Goal: Information Seeking & Learning: Learn about a topic

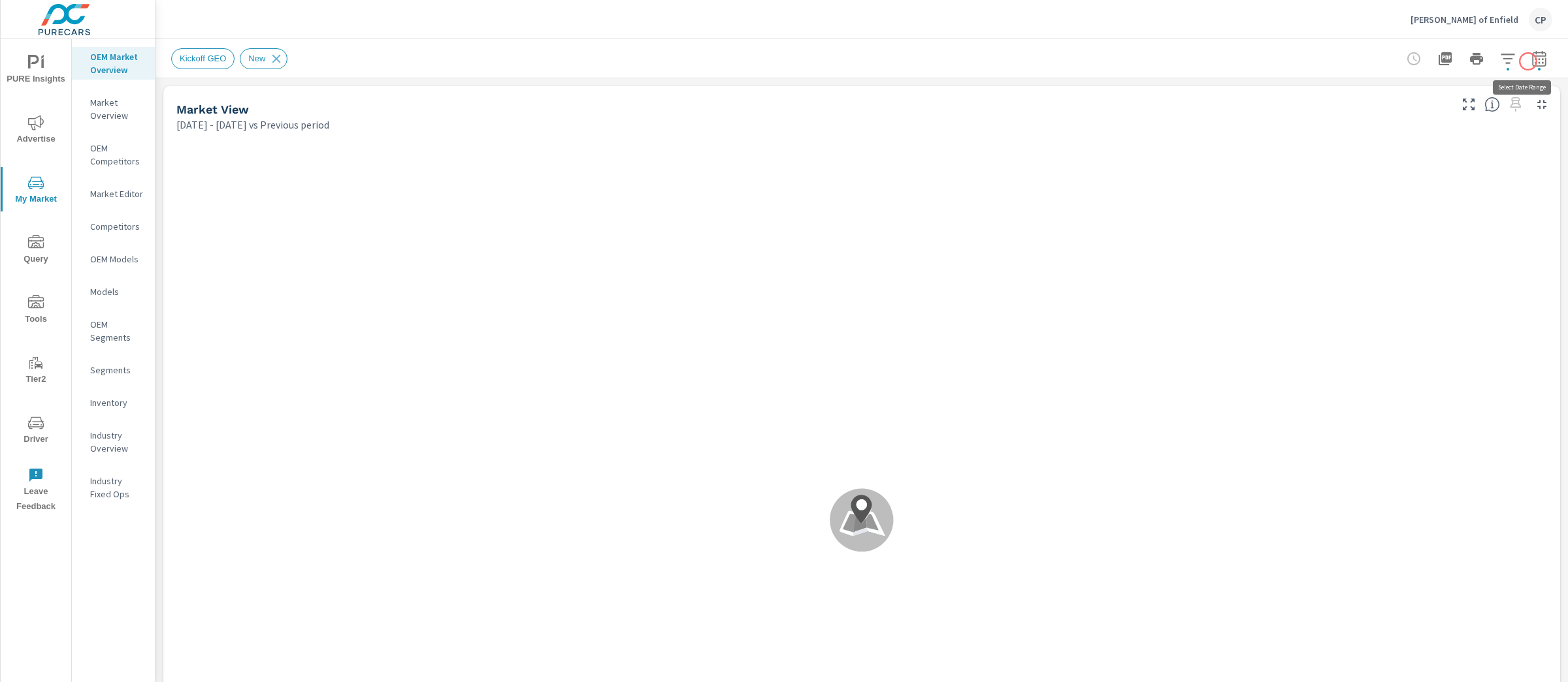
click at [1525, 61] on icon "button" at bounding box center [1539, 59] width 16 height 16
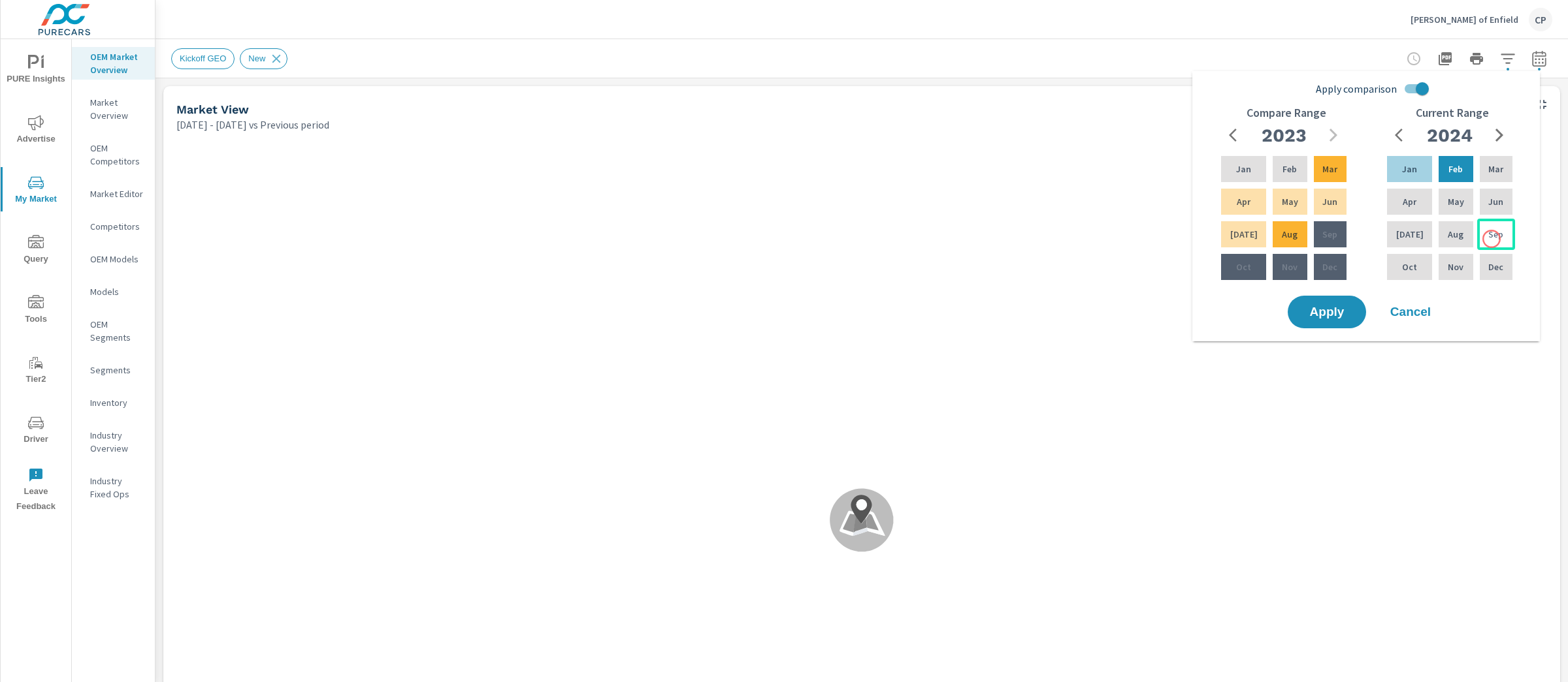
click at [1492, 239] on p "Sep" at bounding box center [1496, 234] width 15 height 13
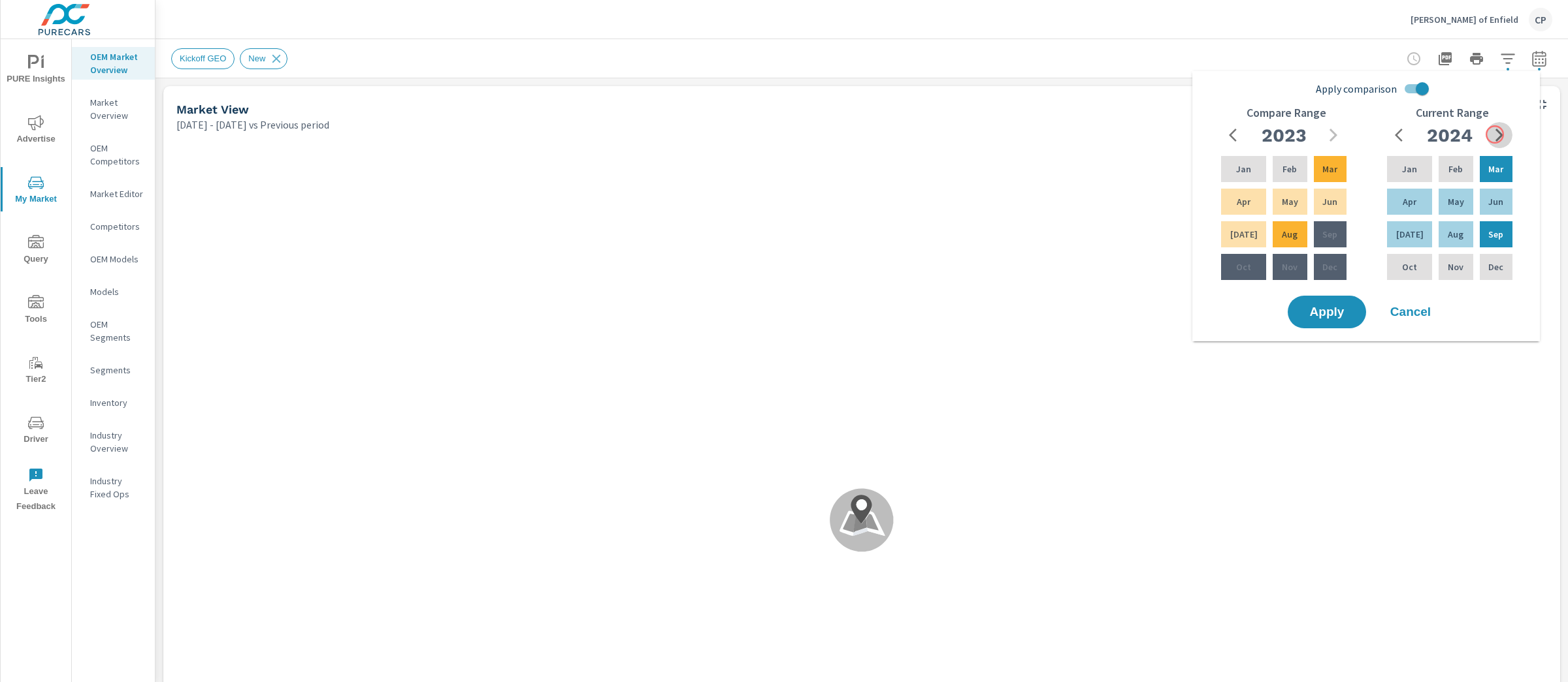
click at [1495, 134] on icon "button" at bounding box center [1499, 135] width 16 height 16
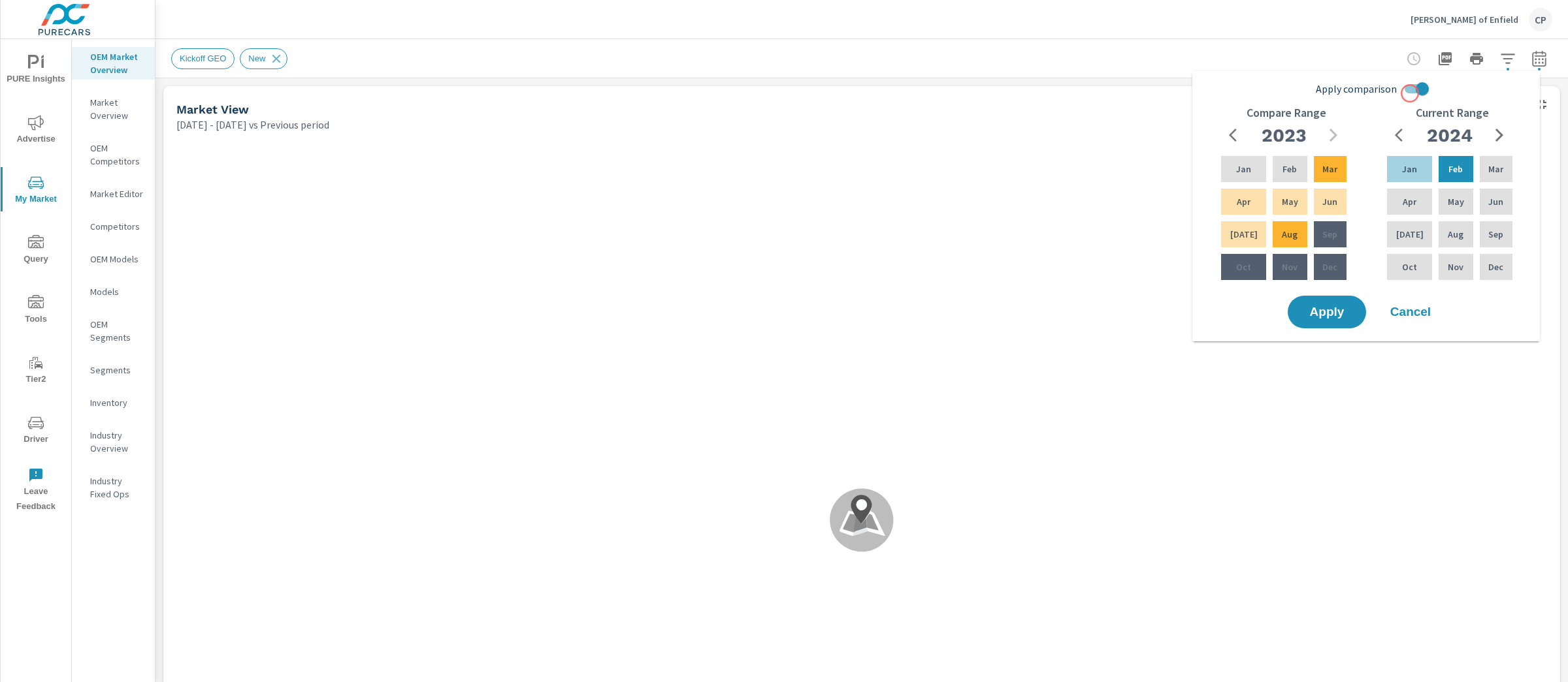
click at [1411, 87] on input "Apply comparison" at bounding box center [1422, 89] width 74 height 25
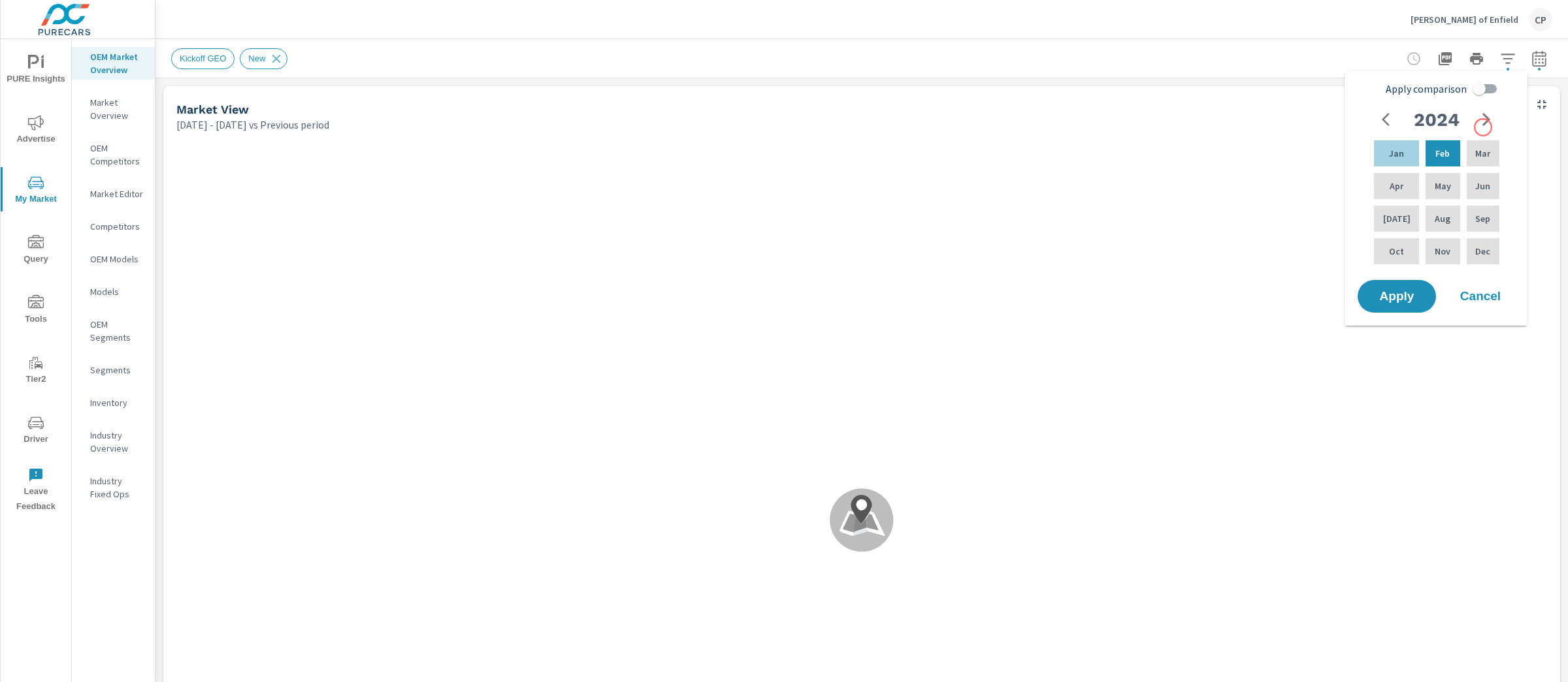
click at [1479, 115] on icon "button" at bounding box center [1486, 119] width 16 height 16
click at [1477, 207] on div "Sep" at bounding box center [1483, 219] width 38 height 31
click at [1398, 152] on p "Jan" at bounding box center [1396, 153] width 15 height 13
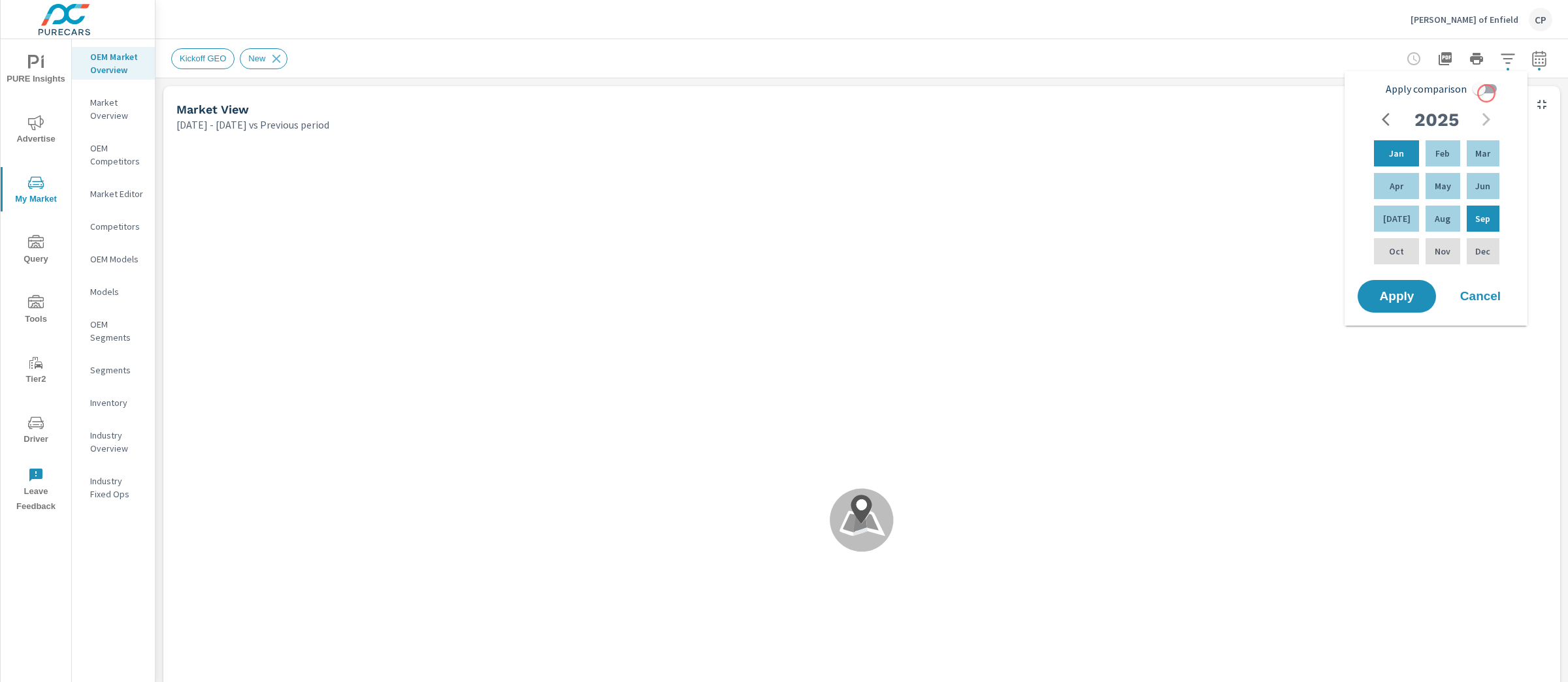
click at [1486, 93] on input "Apply comparison" at bounding box center [1479, 89] width 74 height 25
checkbox input "true"
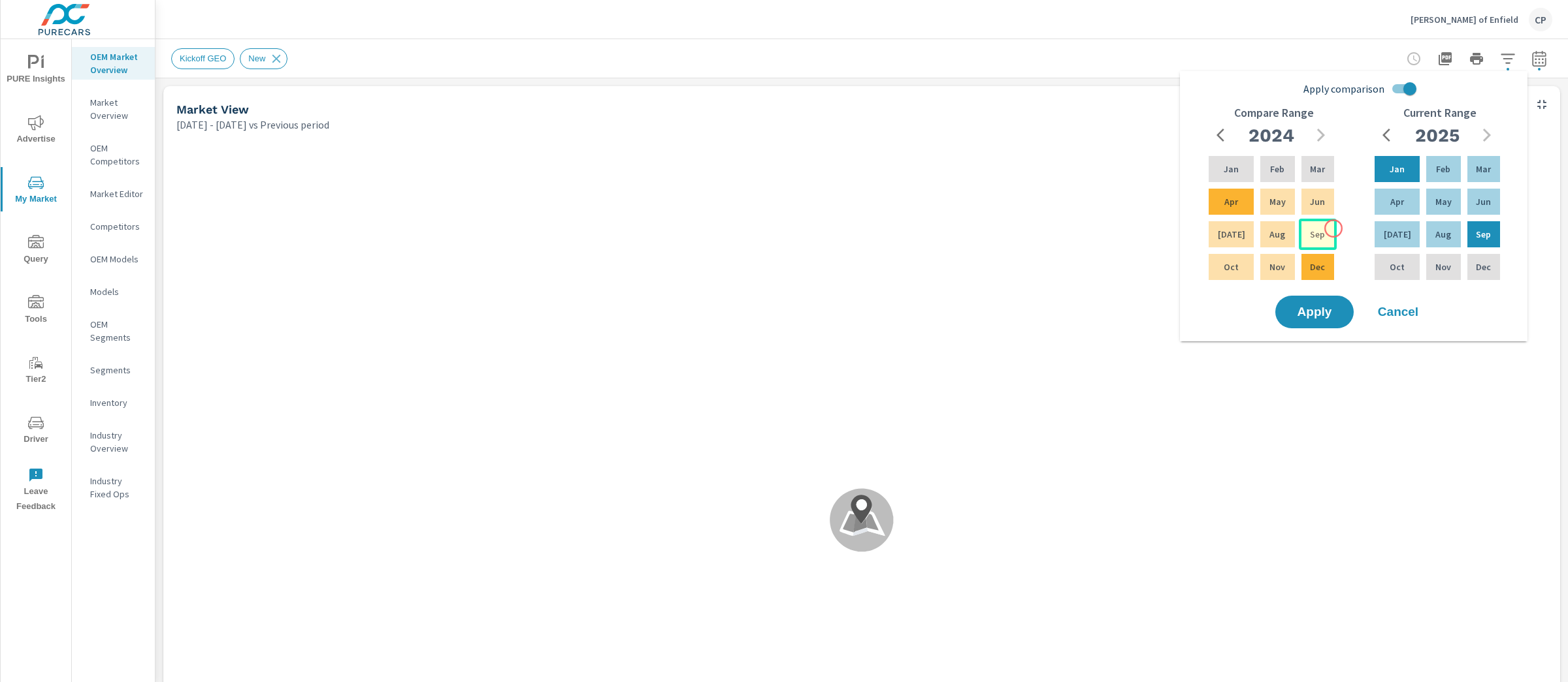
click at [1333, 228] on div "Sep" at bounding box center [1318, 234] width 38 height 31
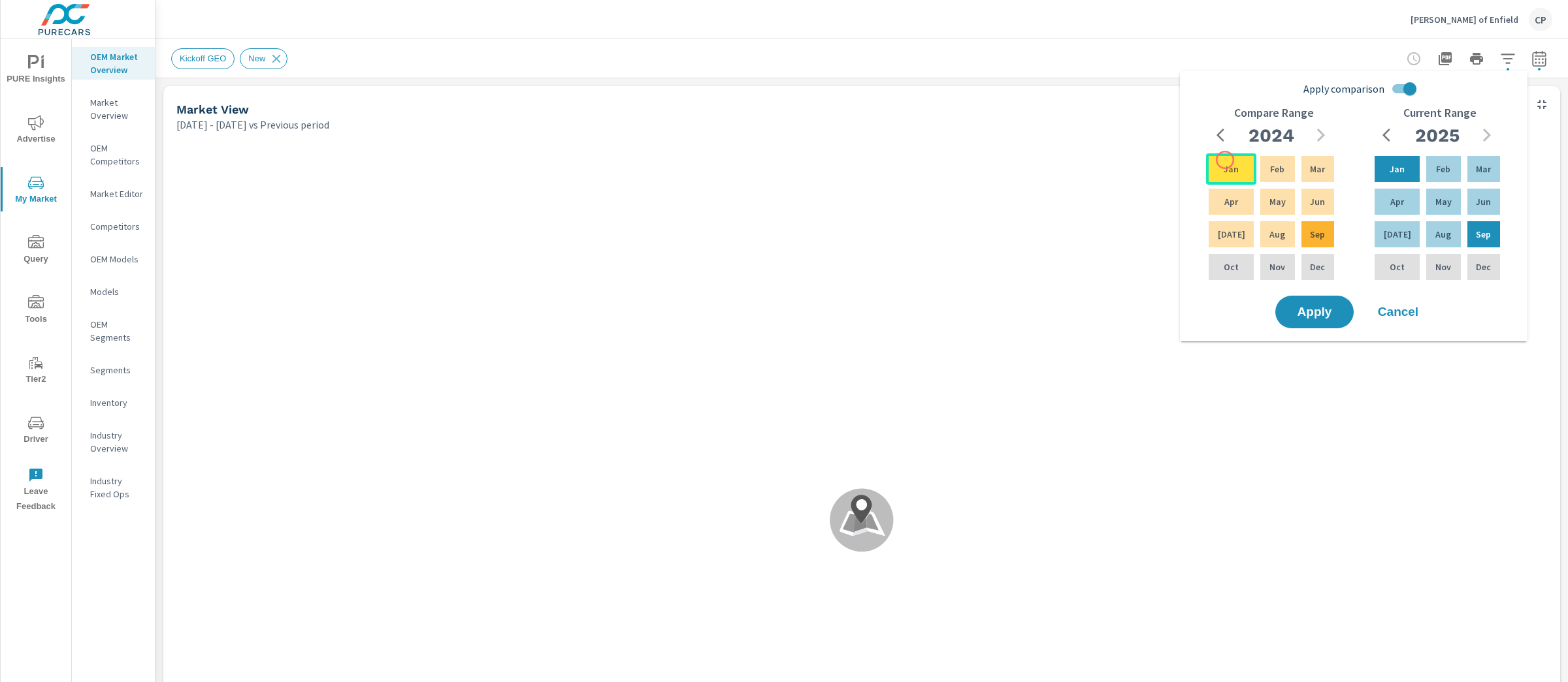
click at [1225, 160] on div "Jan" at bounding box center [1231, 169] width 50 height 31
click at [1303, 308] on span "Apply" at bounding box center [1314, 312] width 54 height 12
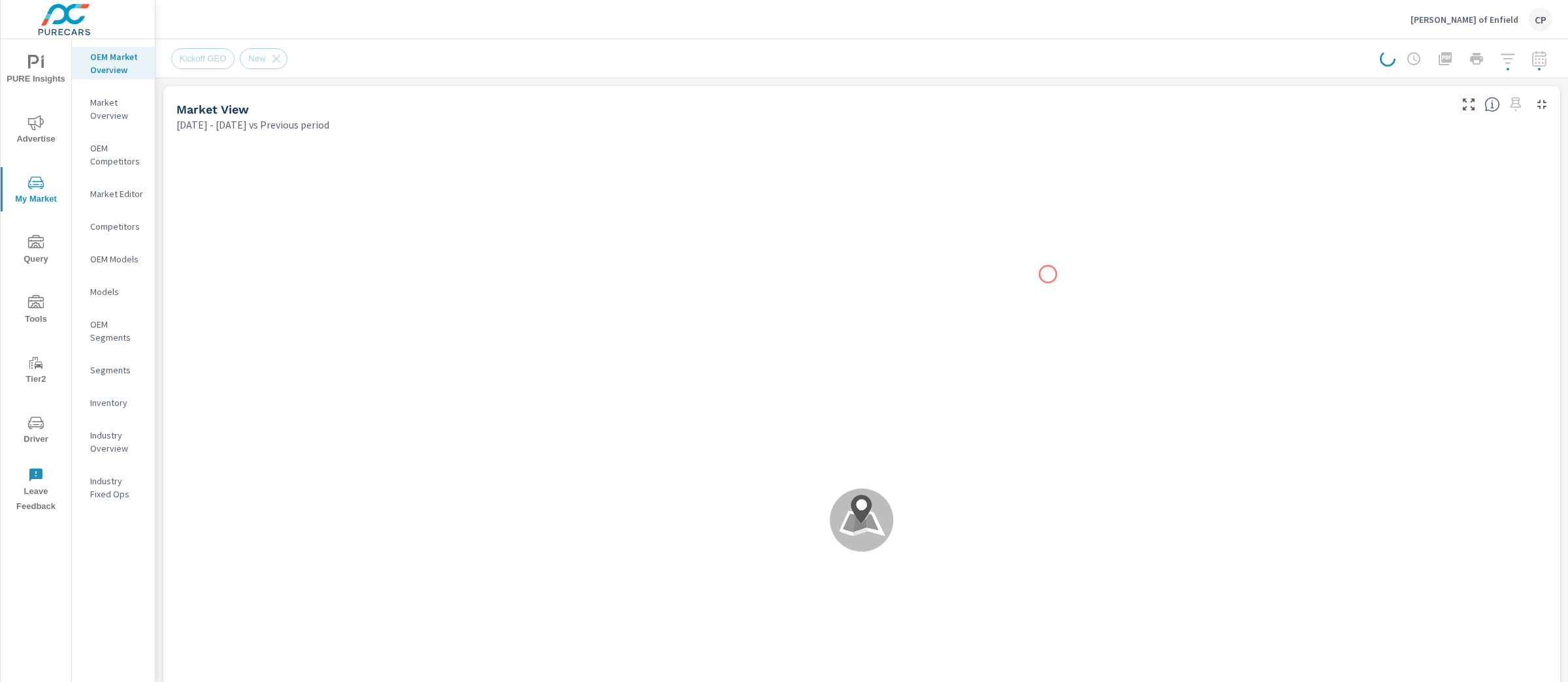
scroll to position [294, 0]
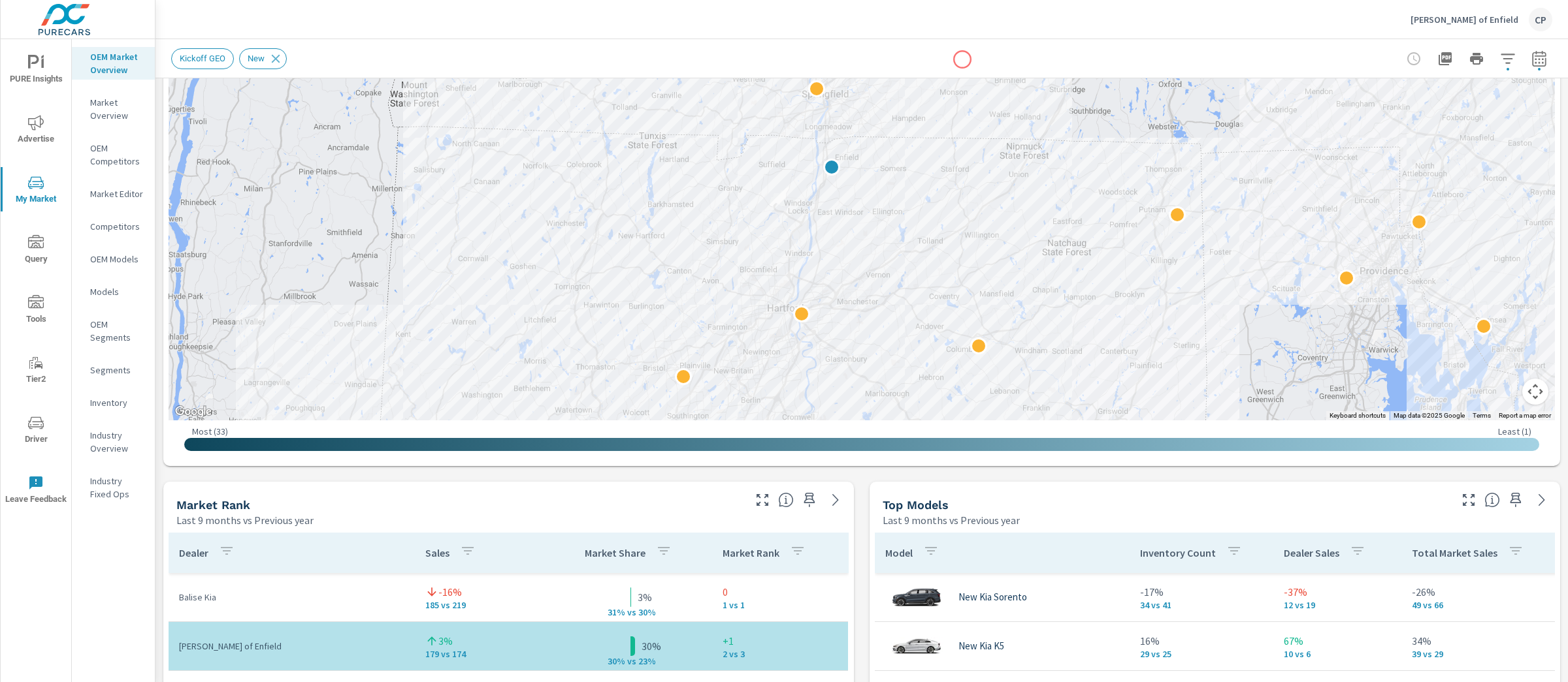
scroll to position [446, 0]
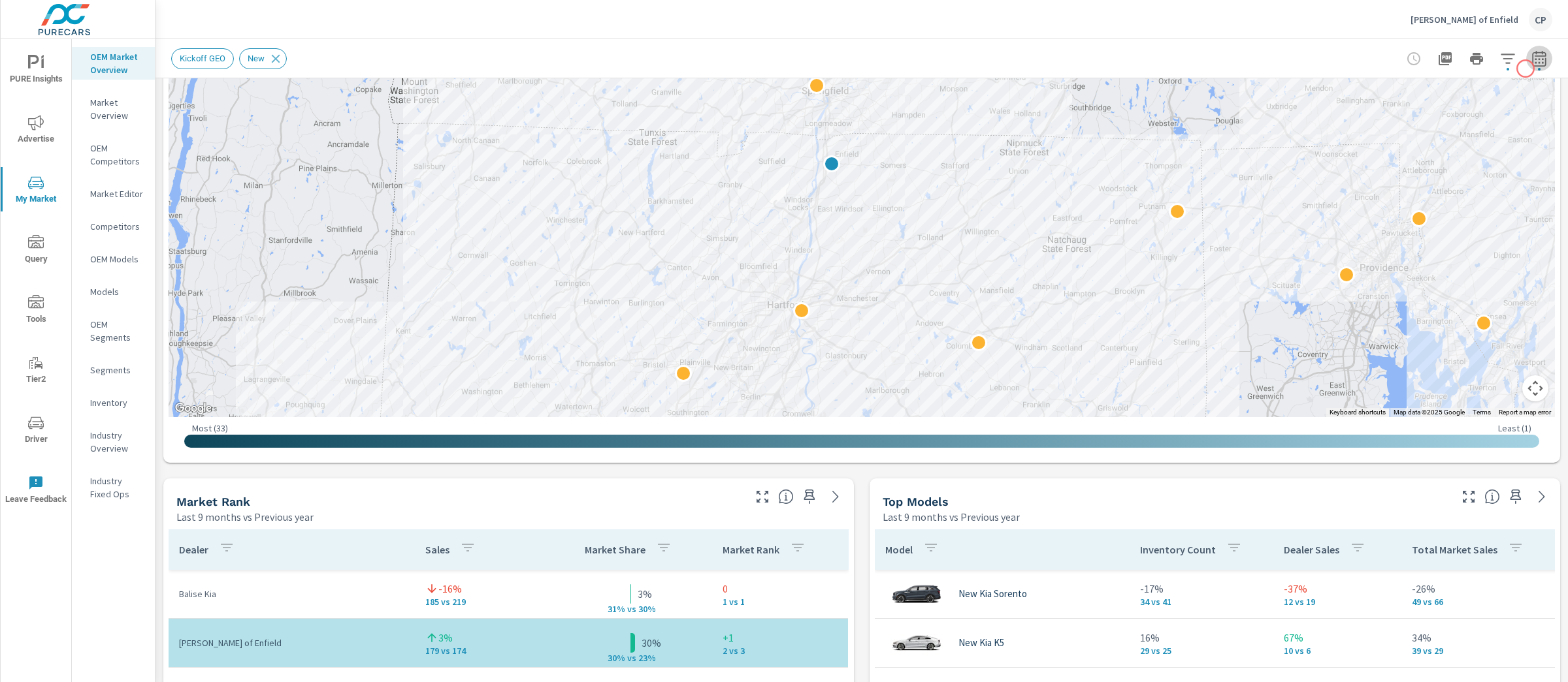
click at [1525, 69] on span "button" at bounding box center [1539, 69] width 3 height 3
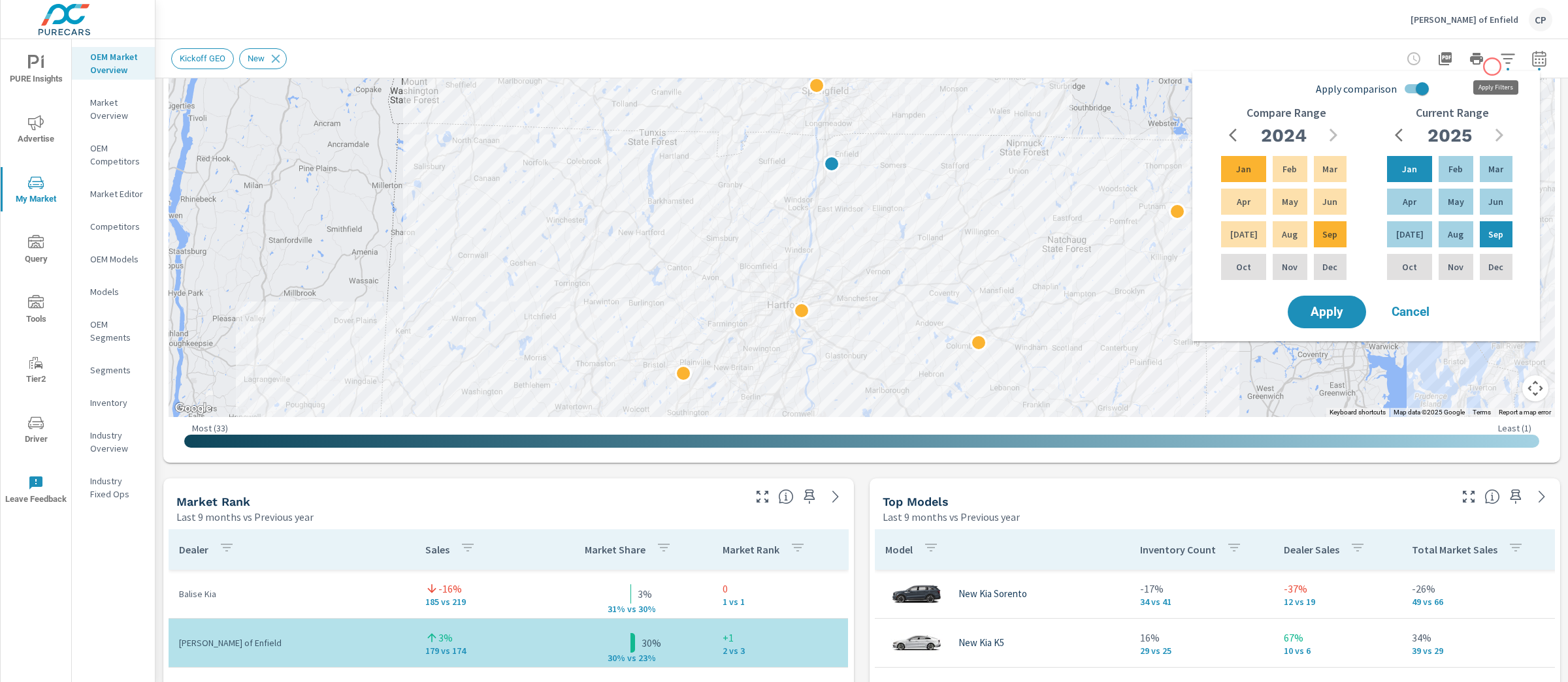
click at [1500, 65] on icon "button" at bounding box center [1507, 59] width 16 height 16
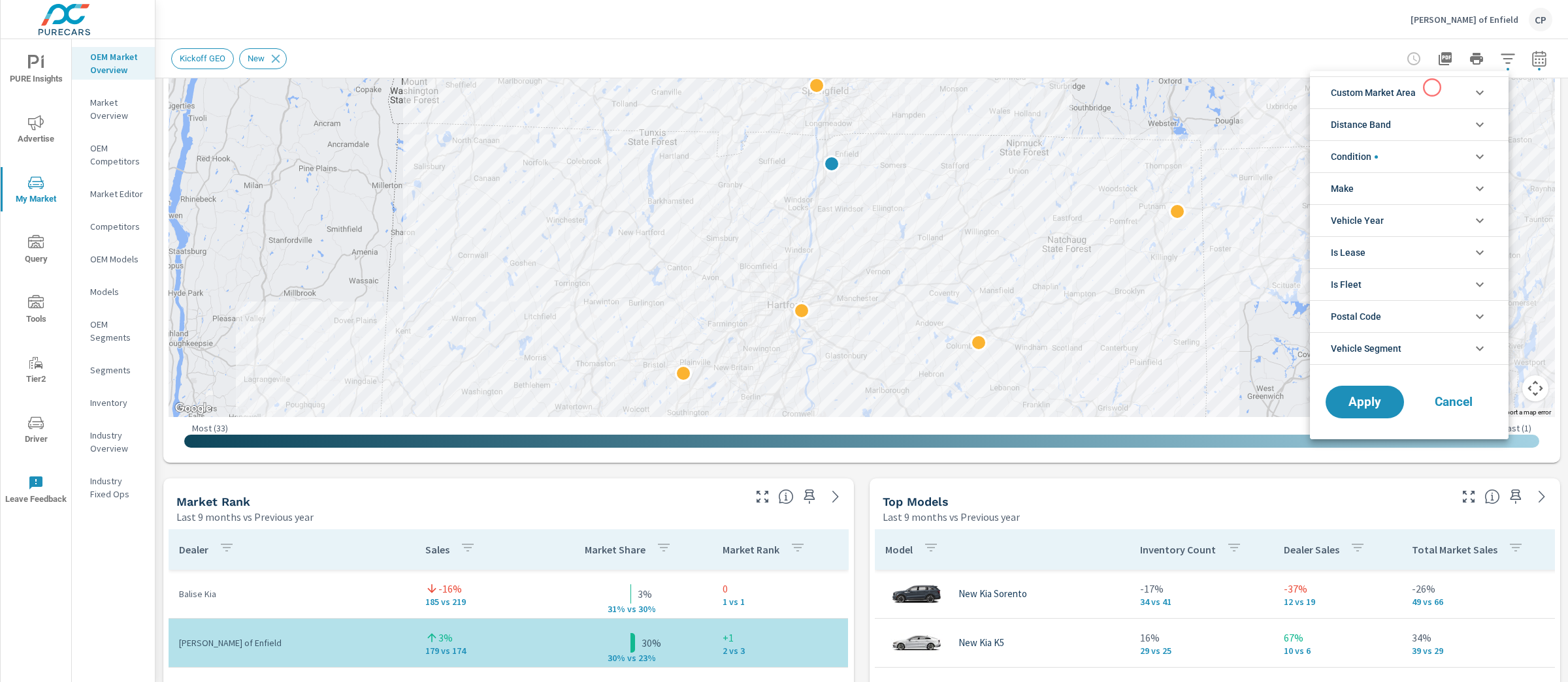
click at [1428, 89] on li "Custom Market Area" at bounding box center [1408, 92] width 198 height 32
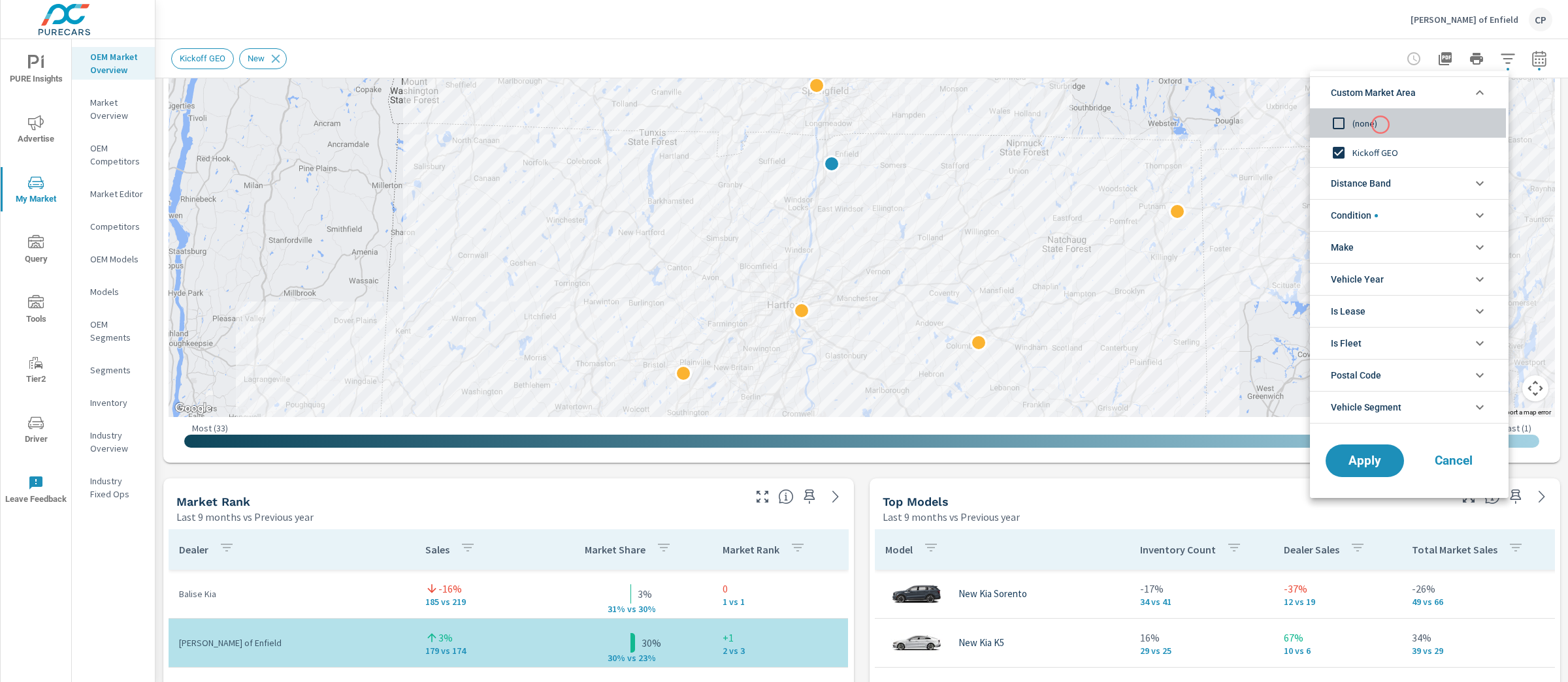
click at [1381, 125] on span "(none)" at bounding box center [1424, 123] width 143 height 16
click at [1359, 187] on span "Distance Band" at bounding box center [1361, 183] width 60 height 31
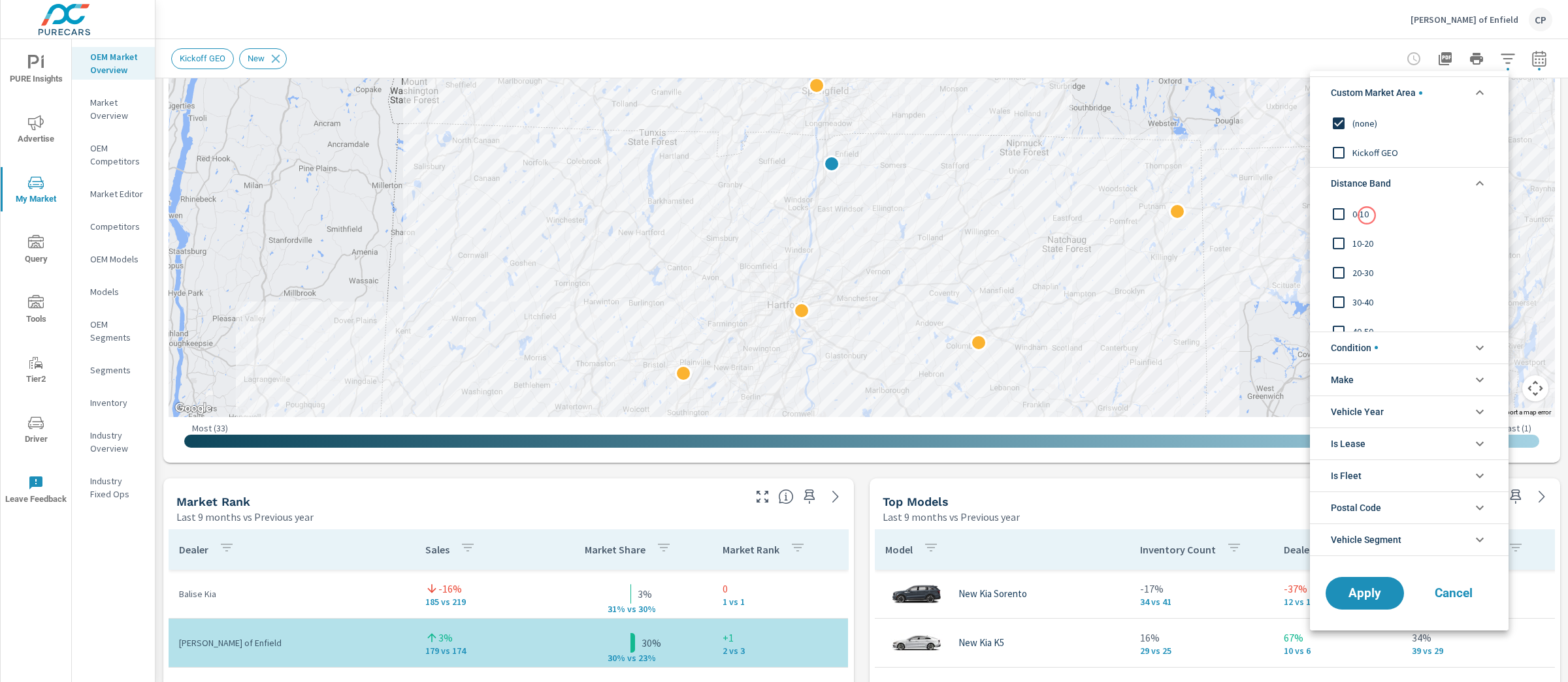
click at [1367, 215] on span "0-10" at bounding box center [1424, 214] width 143 height 16
click at [1369, 249] on span "10-20" at bounding box center [1424, 243] width 143 height 16
click at [1372, 579] on button "Apply" at bounding box center [1365, 593] width 81 height 34
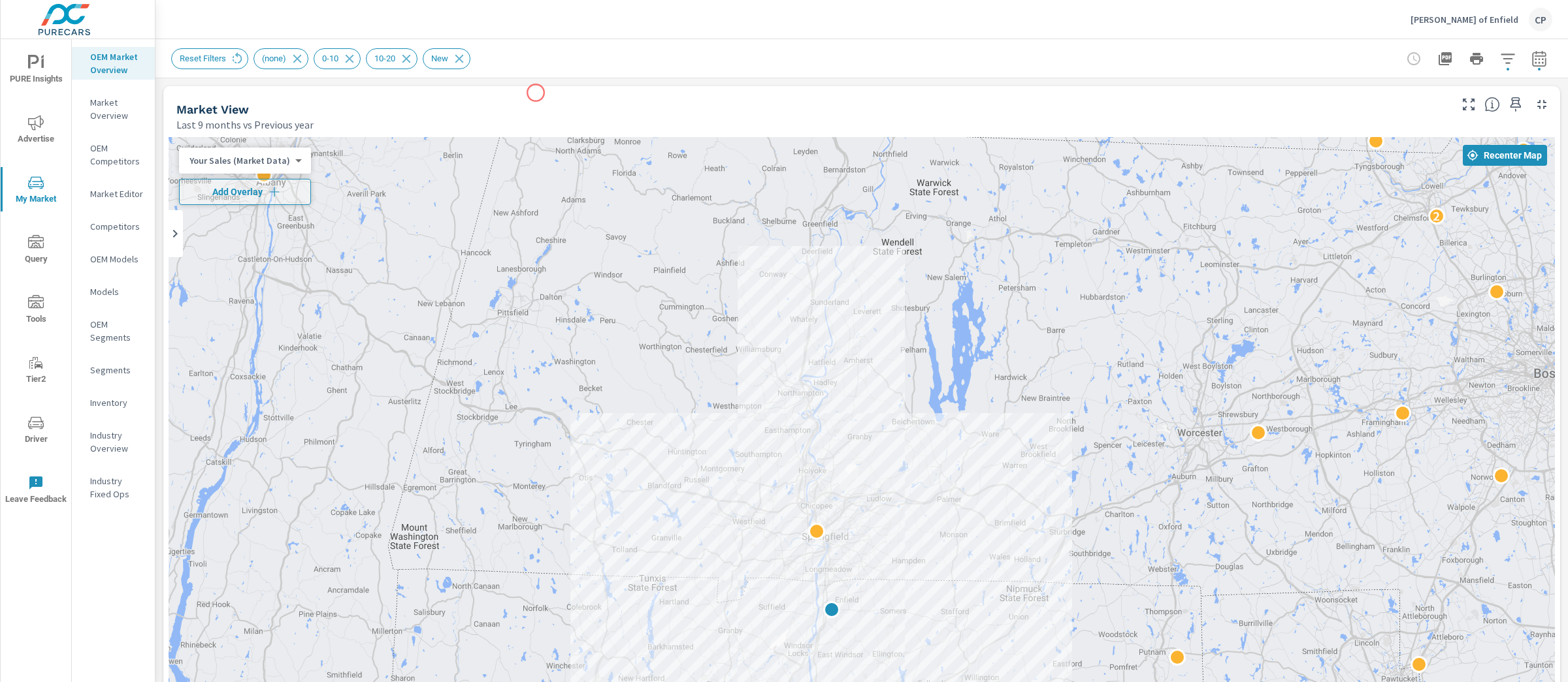
scroll to position [465, 0]
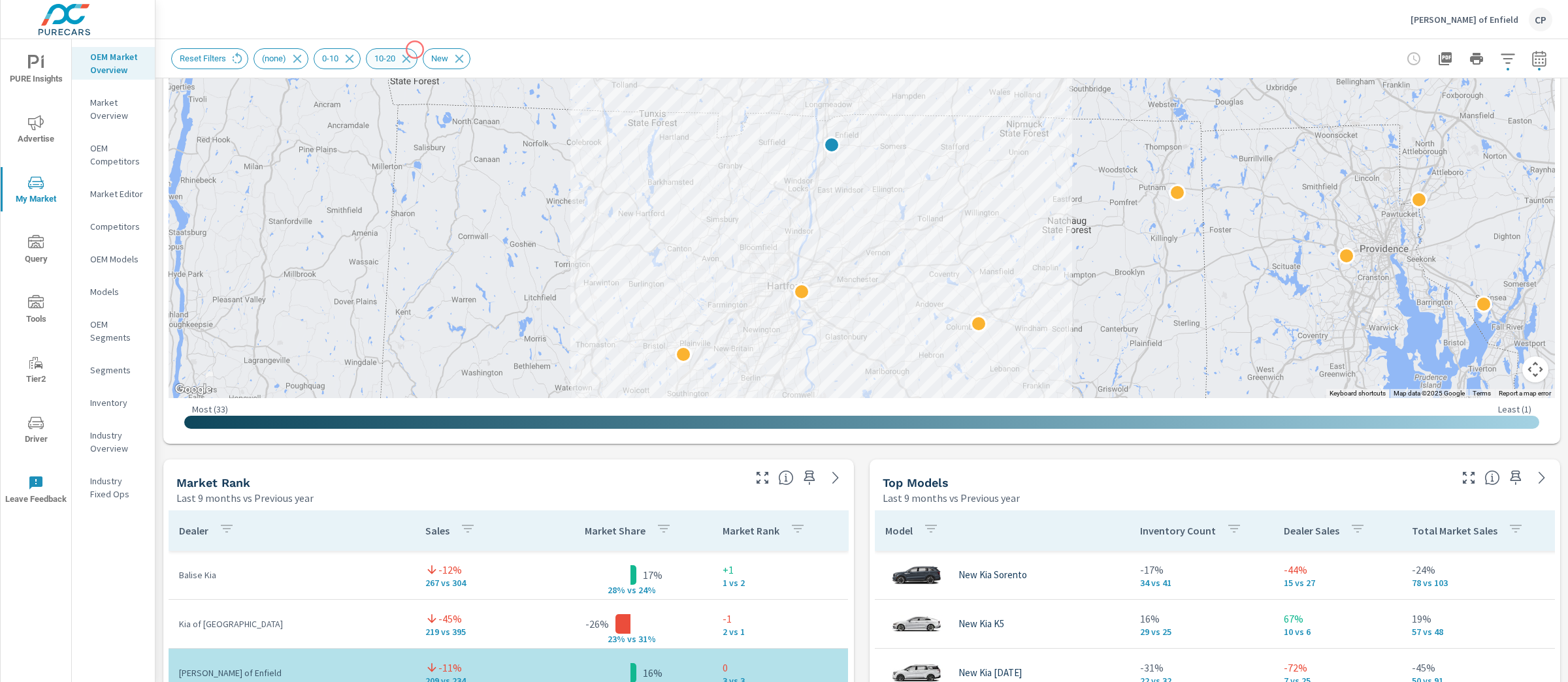
click at [415, 50] on div "10-20" at bounding box center [392, 59] width 52 height 21
click at [414, 55] on icon at bounding box center [406, 59] width 14 height 14
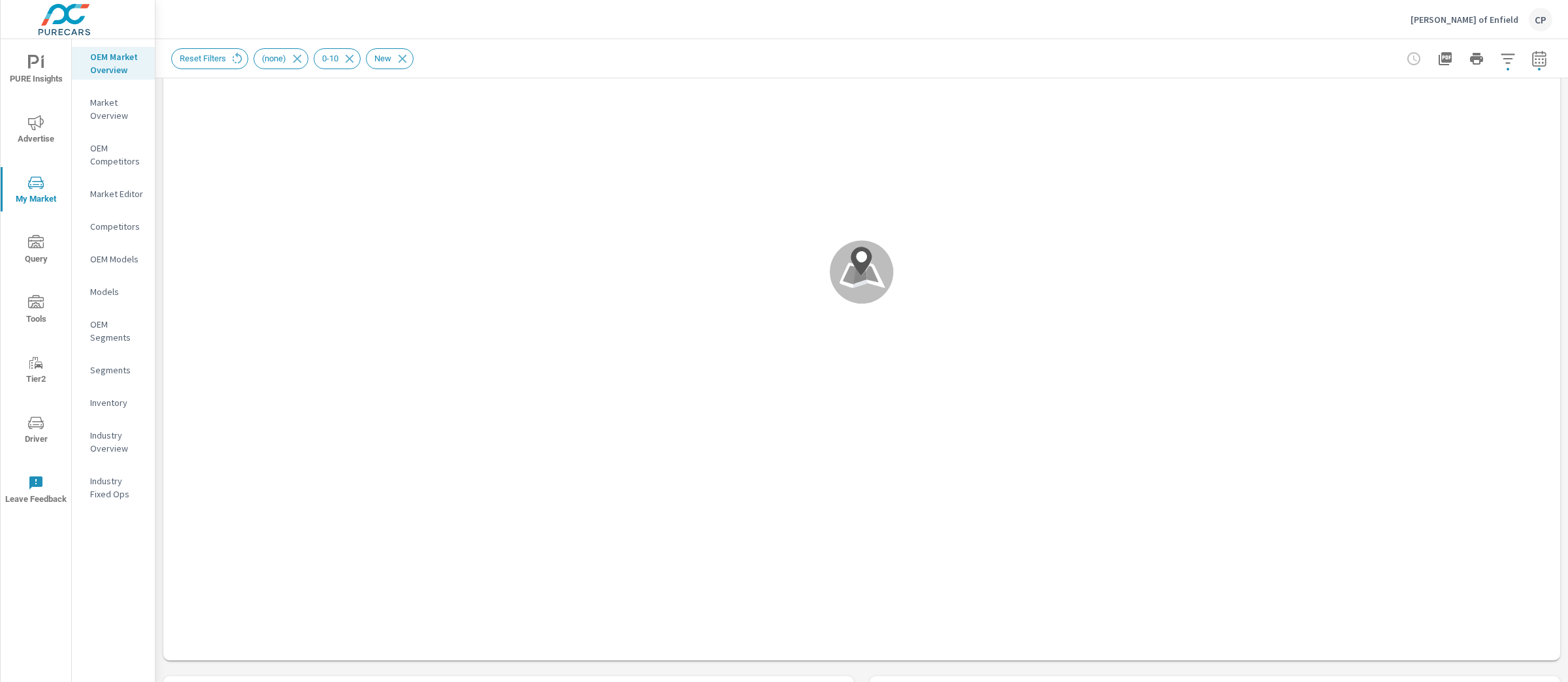
scroll to position [294, 0]
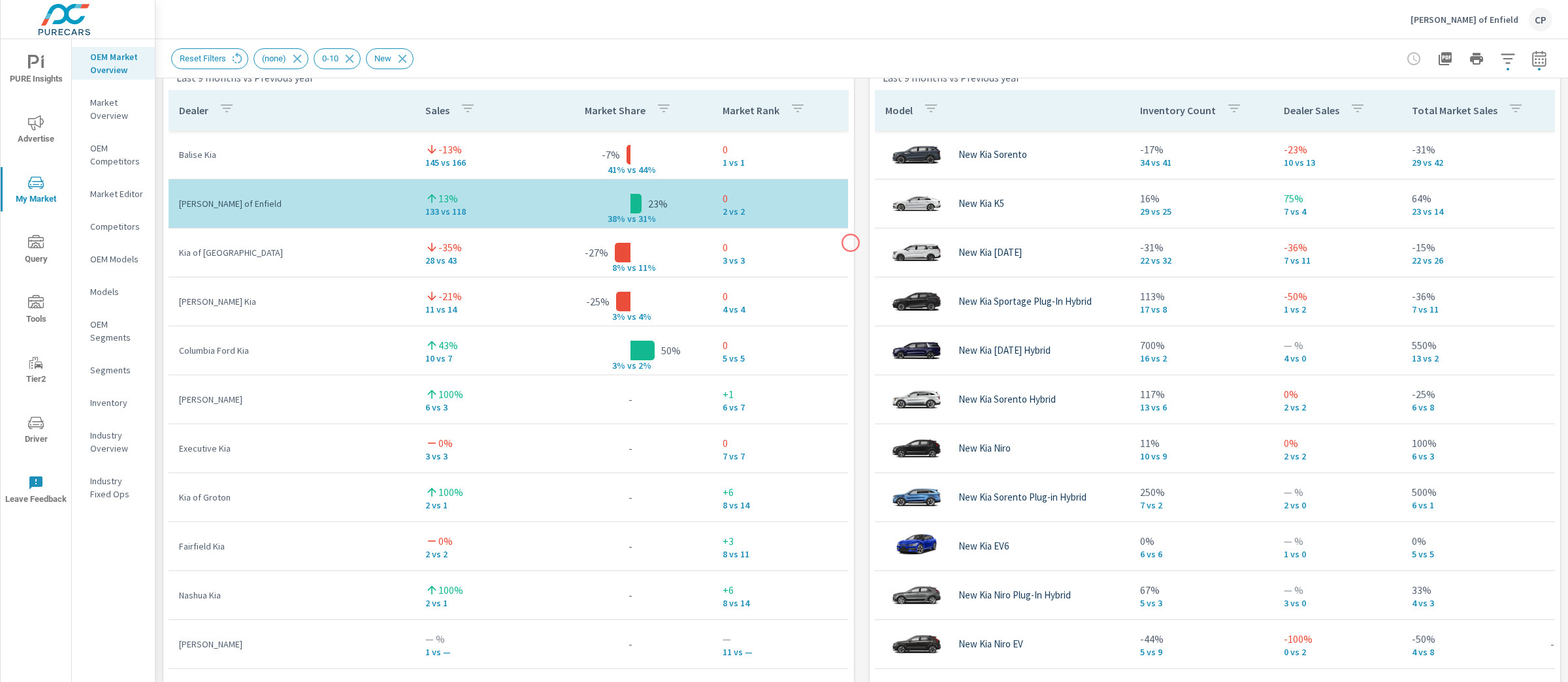
scroll to position [807, 0]
